Goal: Task Accomplishment & Management: Complete application form

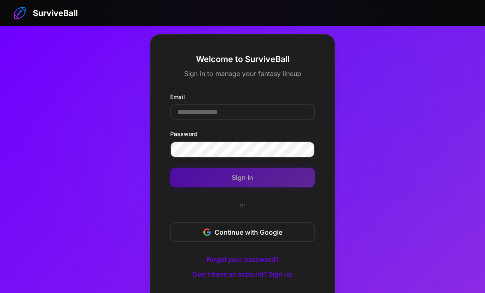
scroll to position [53, 0]
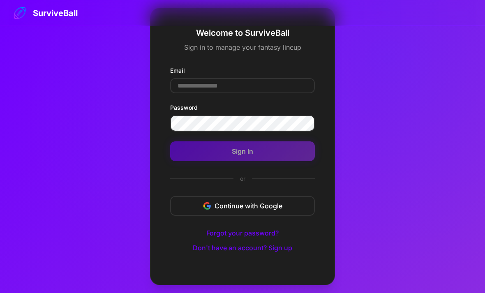
click at [189, 78] on input "Email" at bounding box center [242, 85] width 145 height 15
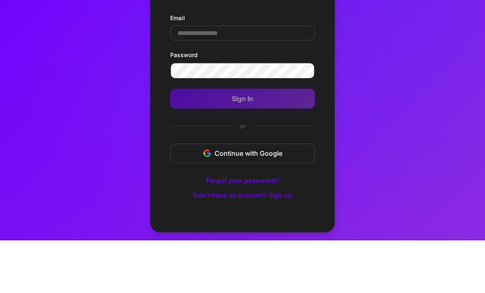
scroll to position [53, 0]
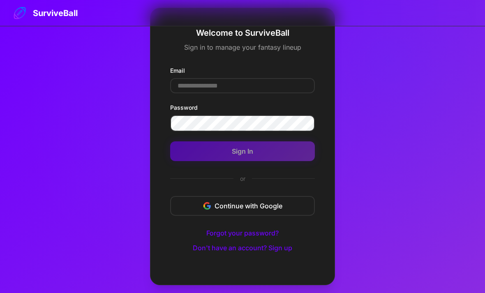
click at [190, 78] on input "Email" at bounding box center [242, 85] width 145 height 15
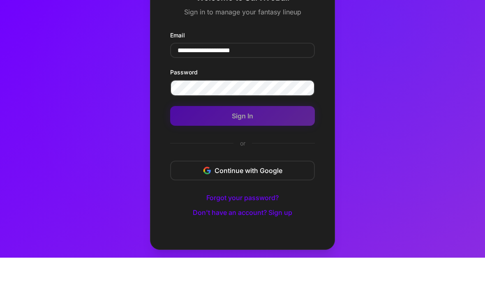
type input "**********"
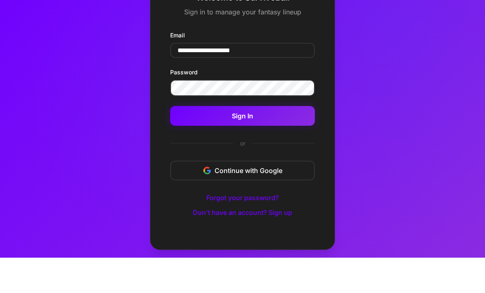
click at [199, 141] on button "Sign In" at bounding box center [242, 151] width 145 height 20
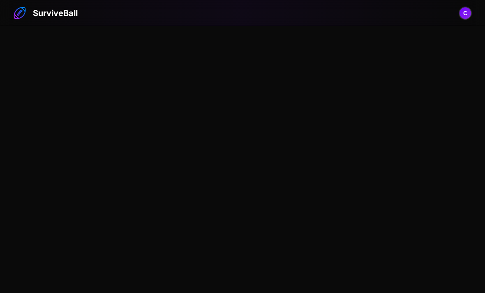
scroll to position [26, 0]
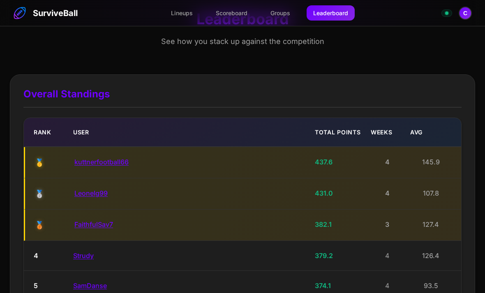
click at [180, 17] on link "Lineups" at bounding box center [181, 12] width 35 height 15
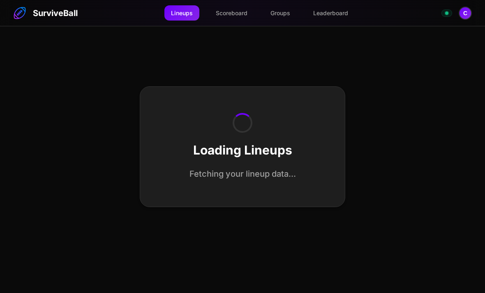
select select "**********"
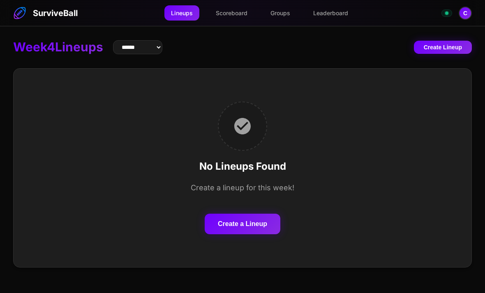
click at [223, 214] on button "Create a Lineup" at bounding box center [243, 224] width 76 height 21
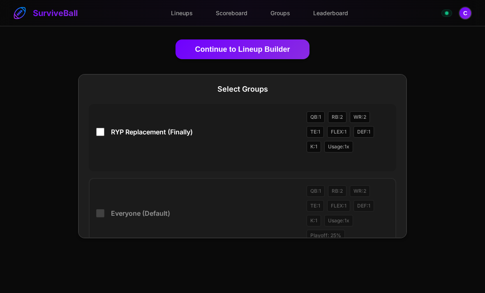
click at [203, 48] on button "Continue to Lineup Builder" at bounding box center [243, 49] width 134 height 20
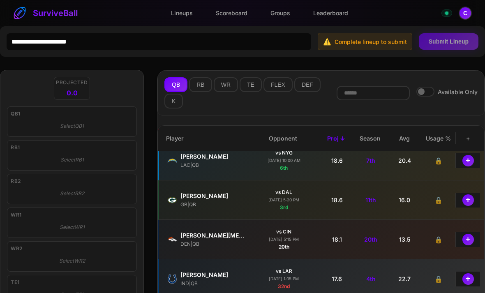
scroll to position [248, 0]
click at [468, 203] on button "+" at bounding box center [469, 200] width 12 height 12
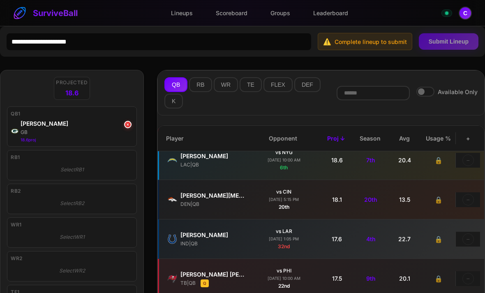
click at [202, 86] on button "RB" at bounding box center [200, 84] width 23 height 15
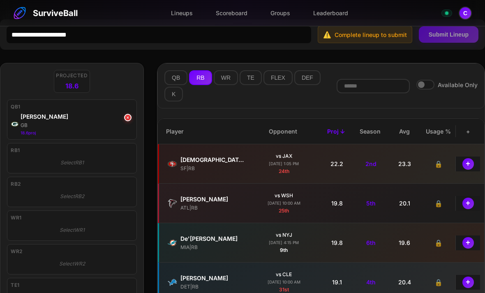
scroll to position [7, 0]
click at [469, 245] on button "+" at bounding box center [469, 243] width 12 height 12
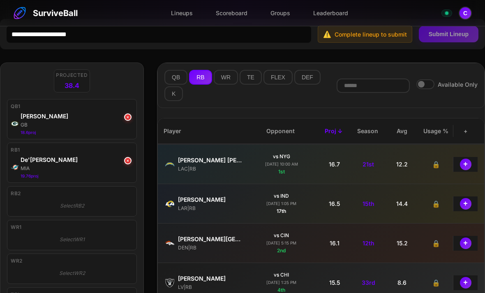
scroll to position [395, 2]
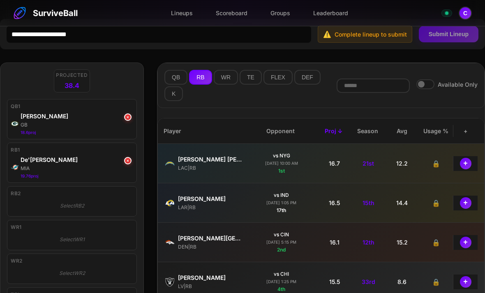
click at [466, 248] on button "+" at bounding box center [466, 243] width 12 height 12
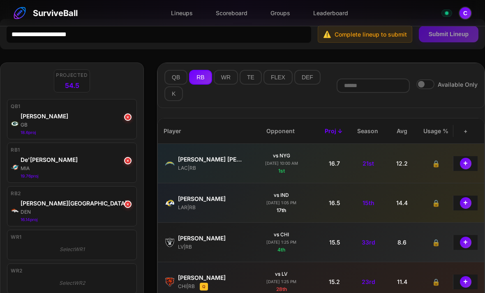
click at [225, 79] on button "WR" at bounding box center [226, 77] width 24 height 15
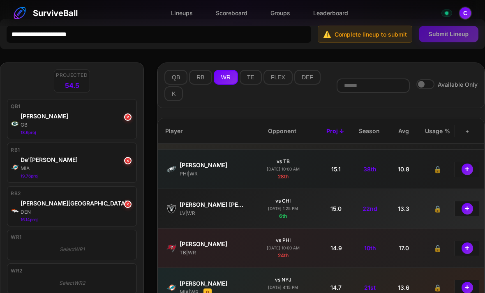
scroll to position [353, 1]
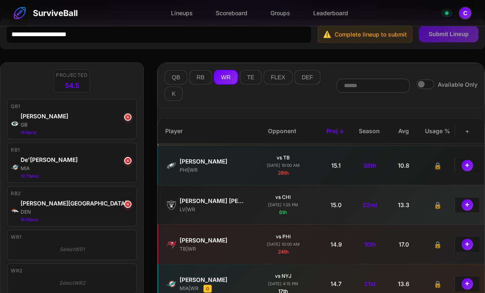
click at [467, 204] on button "+" at bounding box center [468, 205] width 12 height 12
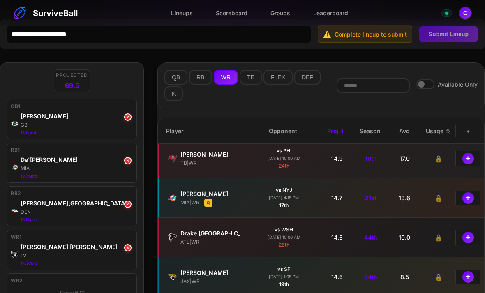
scroll to position [404, 0]
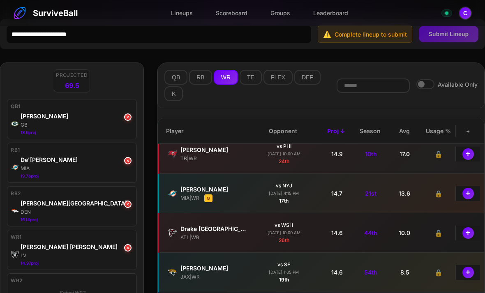
click at [470, 239] on button "+" at bounding box center [469, 233] width 12 height 12
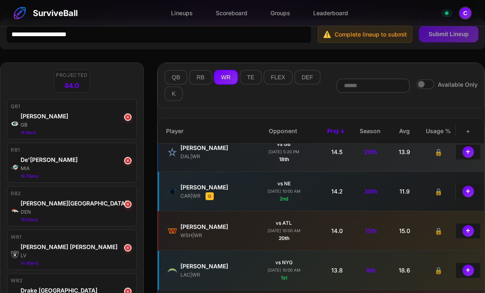
scroll to position [524, 0]
click at [124, 248] on button "×" at bounding box center [127, 247] width 7 height 7
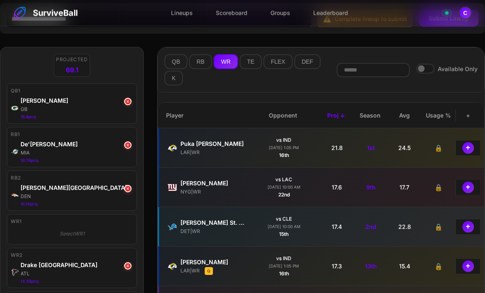
scroll to position [35, 0]
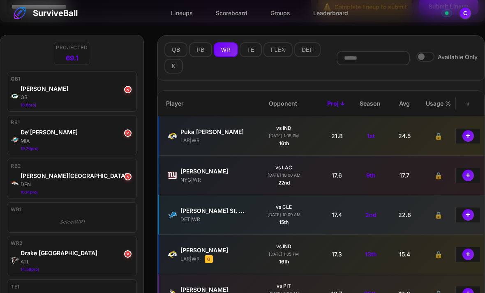
click at [125, 257] on button "×" at bounding box center [127, 253] width 7 height 7
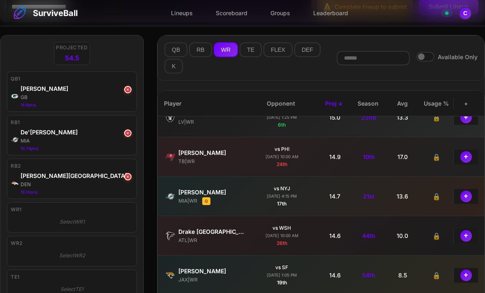
scroll to position [415, 2]
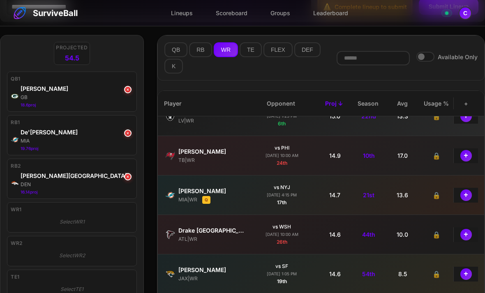
click at [470, 237] on button "+" at bounding box center [467, 235] width 12 height 12
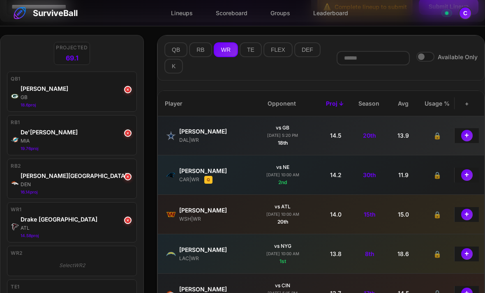
scroll to position [558, 1]
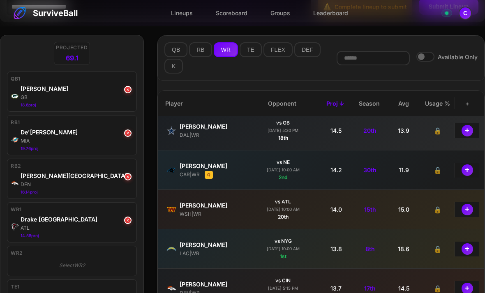
click at [467, 253] on button "+" at bounding box center [468, 249] width 12 height 12
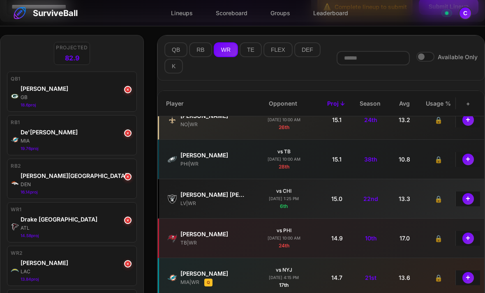
scroll to position [0, 0]
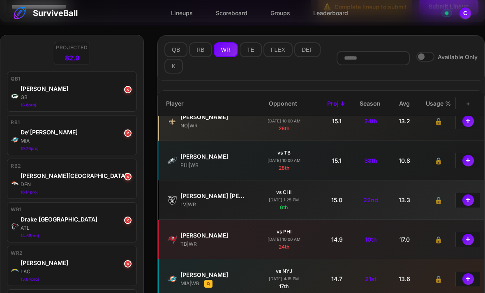
click at [462, 206] on div "+" at bounding box center [468, 200] width 25 height 15
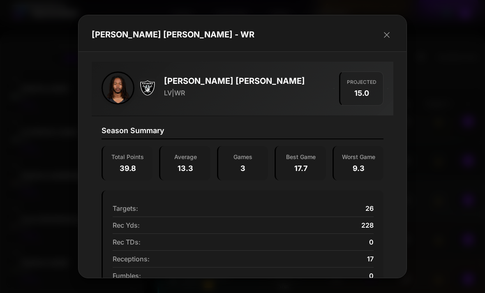
click at [388, 28] on div "[PERSON_NAME] [PERSON_NAME] - WR" at bounding box center [243, 33] width 328 height 37
click at [391, 31] on button "button" at bounding box center [386, 34] width 13 height 13
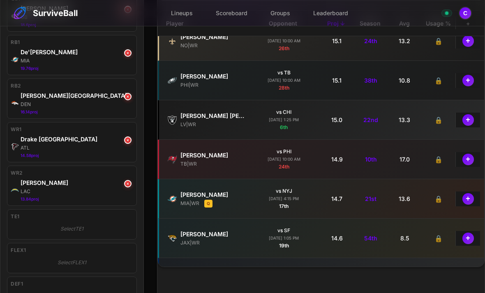
click at [470, 123] on button "+" at bounding box center [469, 120] width 12 height 12
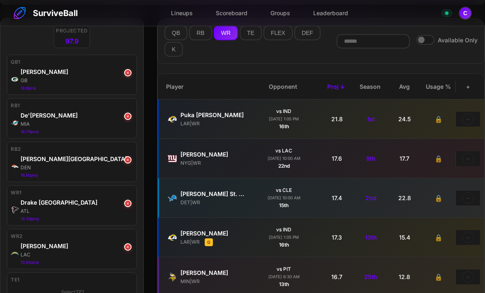
click at [250, 35] on button "TE" at bounding box center [251, 32] width 22 height 15
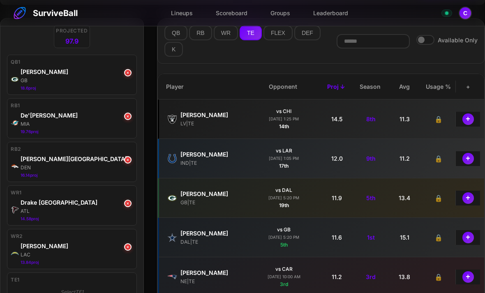
click at [469, 238] on button "+" at bounding box center [469, 238] width 12 height 12
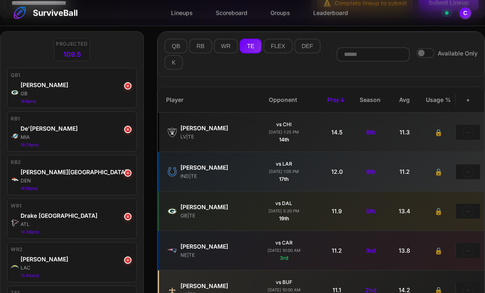
scroll to position [34, 0]
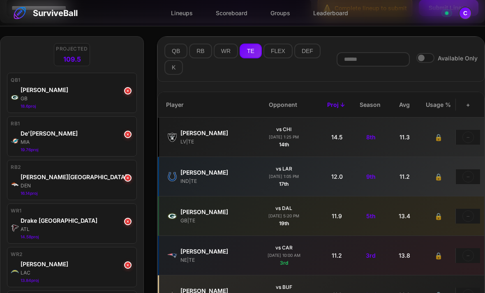
click at [302, 54] on button "DEF" at bounding box center [307, 51] width 26 height 15
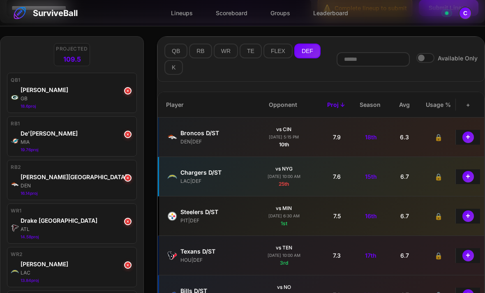
click at [469, 140] on button "+" at bounding box center [469, 138] width 12 height 12
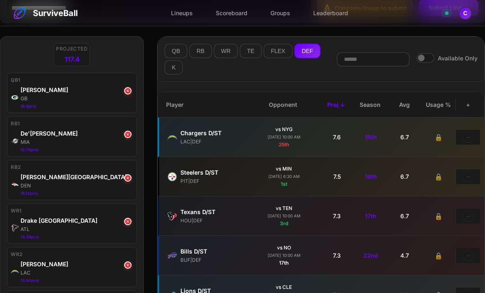
click at [174, 72] on button "K" at bounding box center [173, 67] width 19 height 15
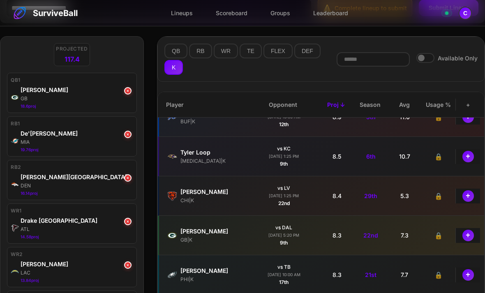
scroll to position [10, 0]
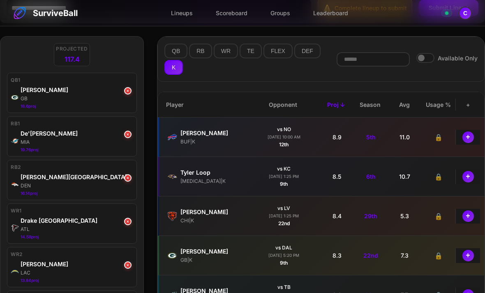
click at [468, 142] on button "+" at bounding box center [469, 138] width 12 height 12
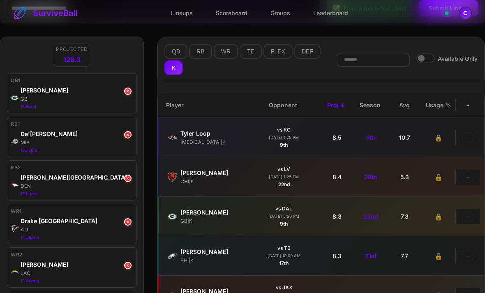
scroll to position [0, 0]
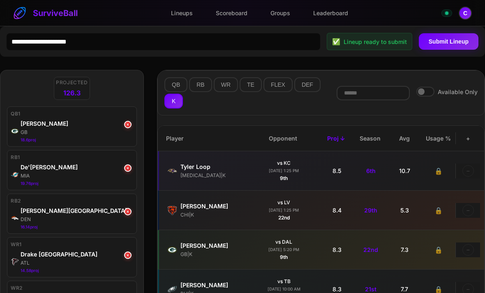
click at [446, 42] on button "Submit Lineup" at bounding box center [449, 41] width 60 height 16
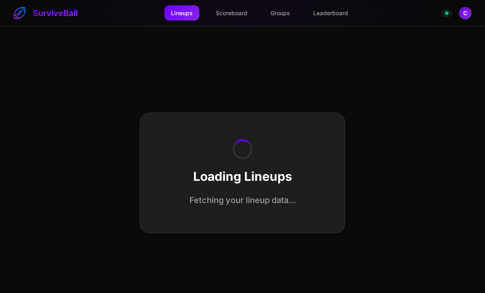
select select "**********"
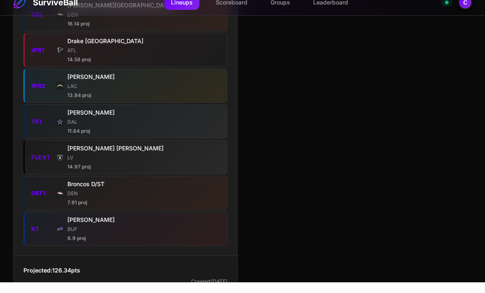
scroll to position [167, 0]
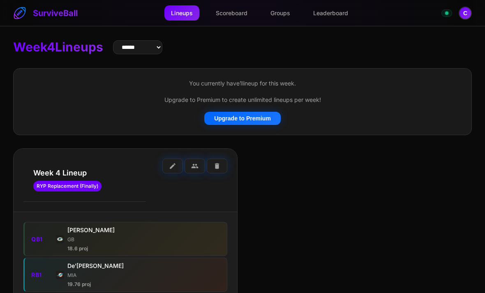
click at [329, 14] on link "Leaderboard" at bounding box center [331, 12] width 48 height 15
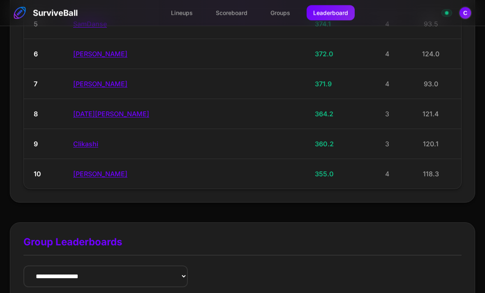
scroll to position [299, 0]
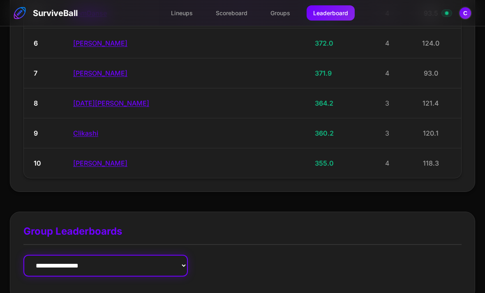
click at [51, 263] on select "**********" at bounding box center [105, 266] width 164 height 22
select select "**********"
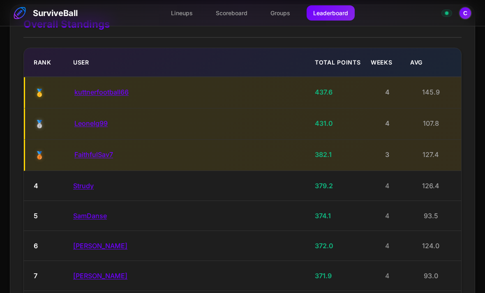
scroll to position [95, 0]
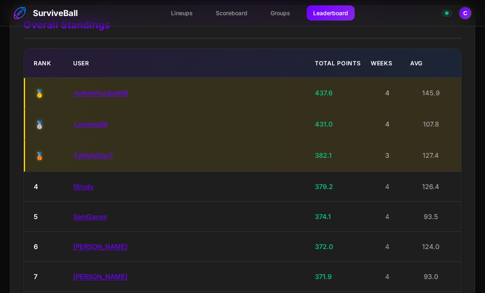
click at [466, 14] on button "C" at bounding box center [465, 13] width 13 height 13
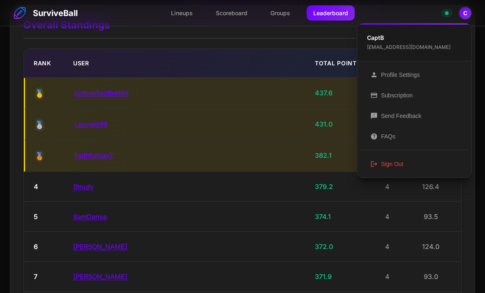
click at [395, 166] on button "logout Sign Out" at bounding box center [415, 164] width 108 height 21
